Goal: Information Seeking & Learning: Compare options

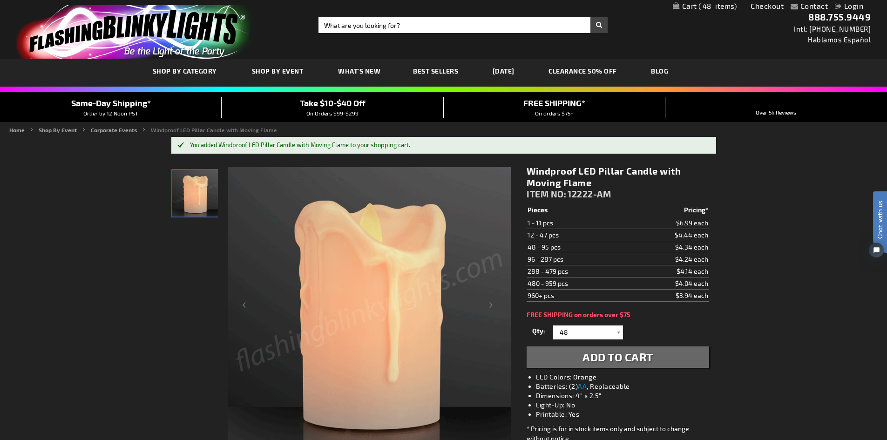
drag, startPoint x: 171, startPoint y: 16, endPoint x: 97, endPoint y: 209, distance: 206.6
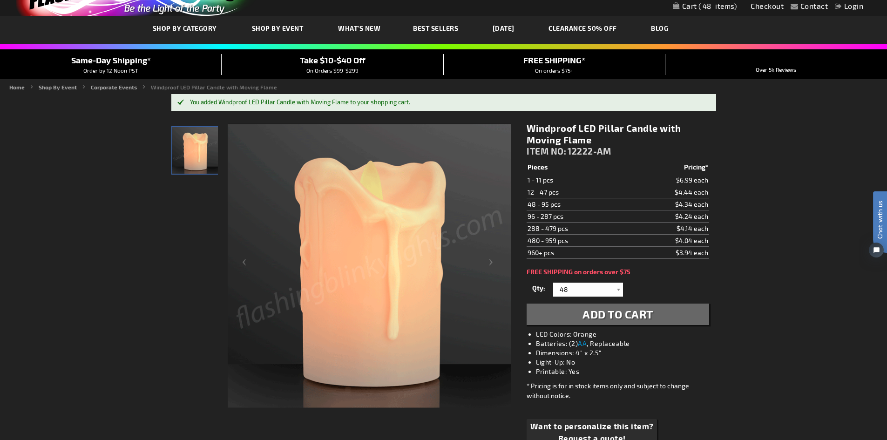
scroll to position [93, 0]
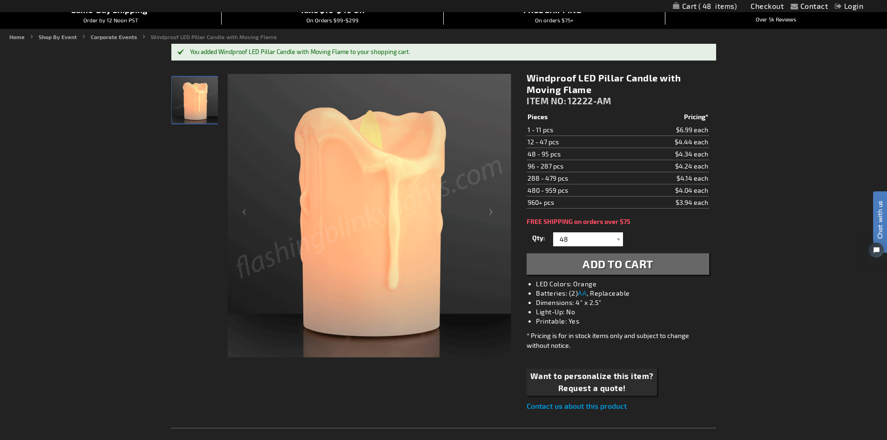
drag, startPoint x: 593, startPoint y: 91, endPoint x: 577, endPoint y: 80, distance: 19.5
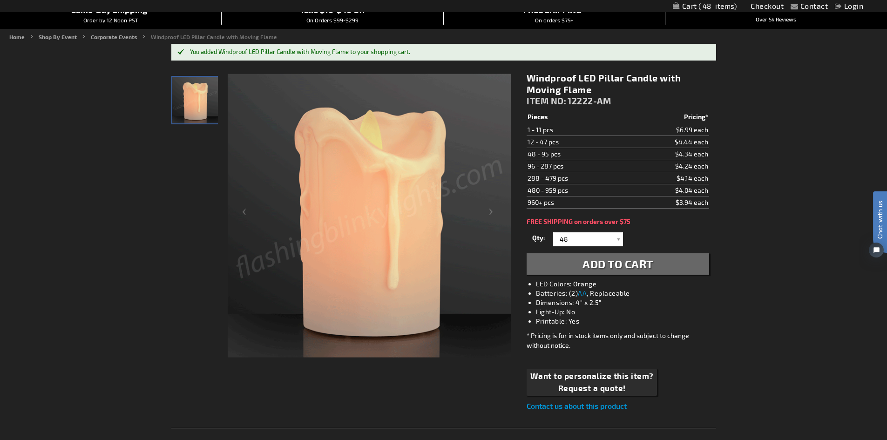
click at [577, 80] on h1 "Windproof LED Pillar Candle with Moving Flame" at bounding box center [618, 83] width 182 height 23
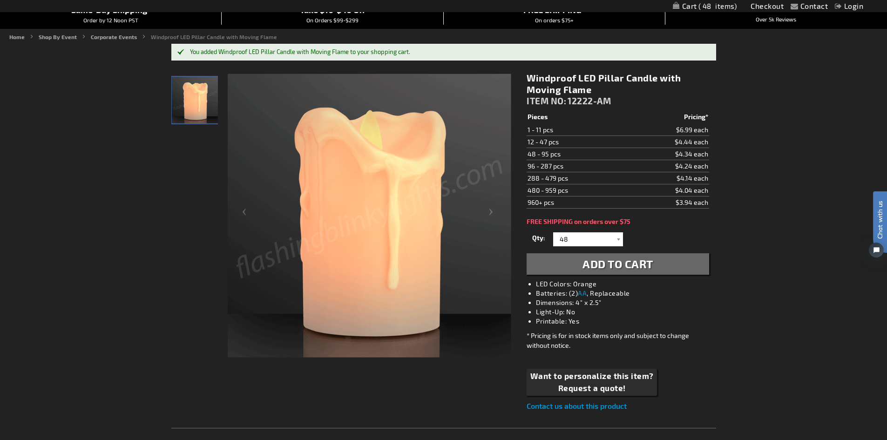
copy h1 "LED Pillar Candle with Moving Flame"
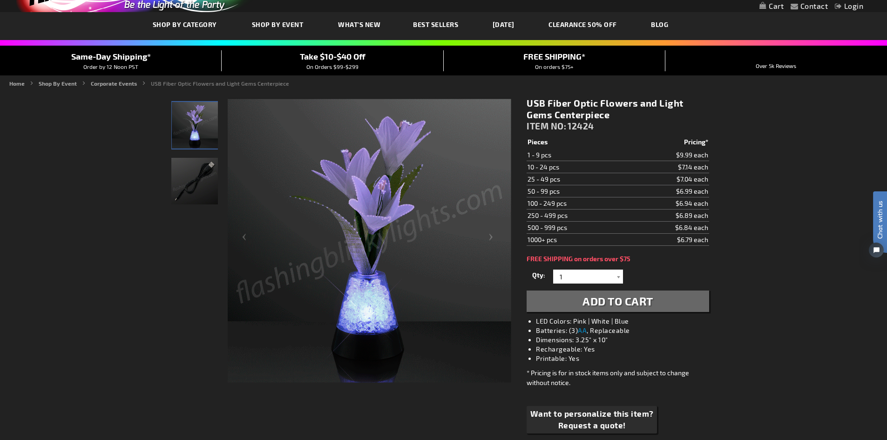
drag, startPoint x: 626, startPoint y: 118, endPoint x: 548, endPoint y: 105, distance: 78.9
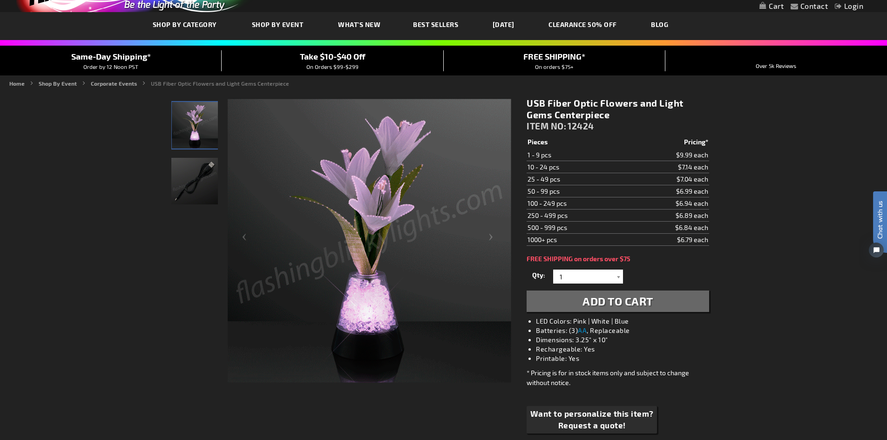
click at [548, 105] on h1 "USB Fiber Optic Flowers and Light Gems Centerpiece" at bounding box center [618, 108] width 182 height 23
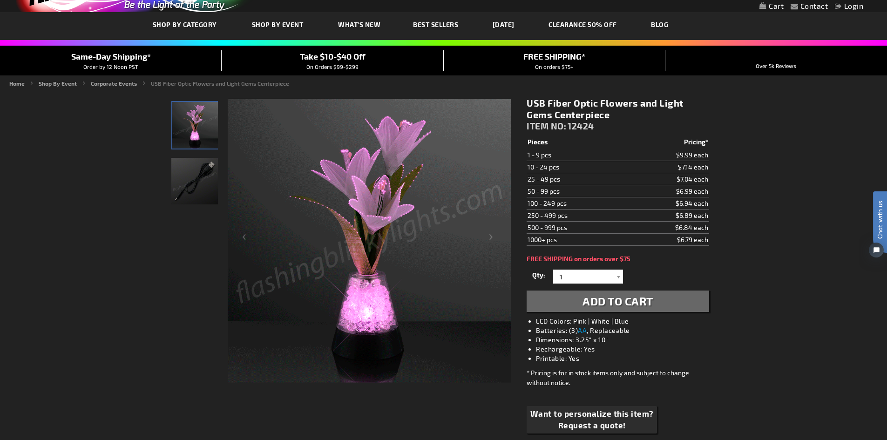
copy h1 "Fiber Optic Flowers and Light Gems Centerpiece"
